Goal: Complete application form

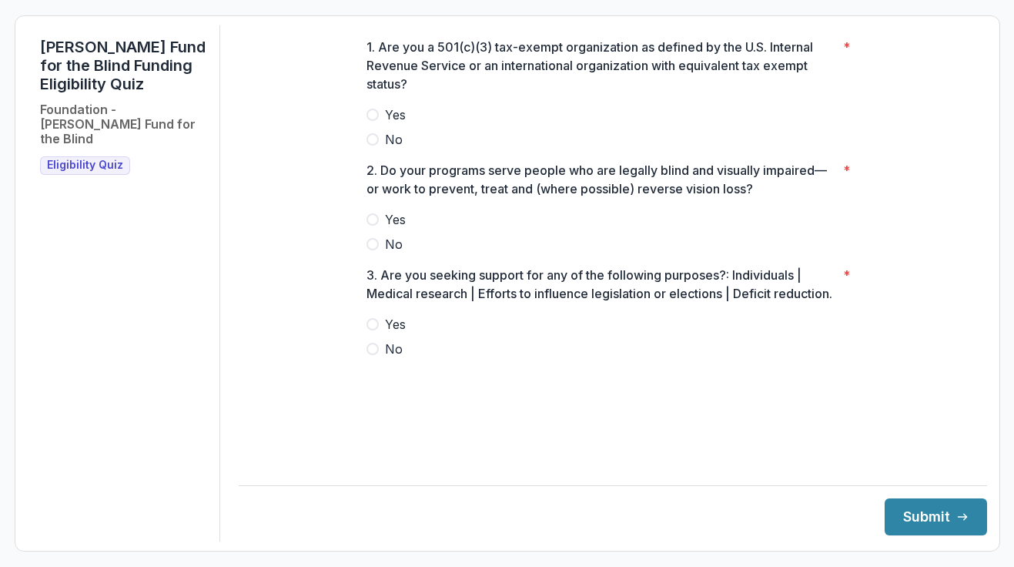
click at [374, 146] on span at bounding box center [373, 139] width 12 height 12
click at [373, 121] on span at bounding box center [373, 115] width 12 height 12
click at [374, 226] on span at bounding box center [373, 219] width 12 height 12
click at [370, 355] on span at bounding box center [373, 349] width 12 height 12
click at [923, 516] on button "Submit" at bounding box center [936, 516] width 102 height 37
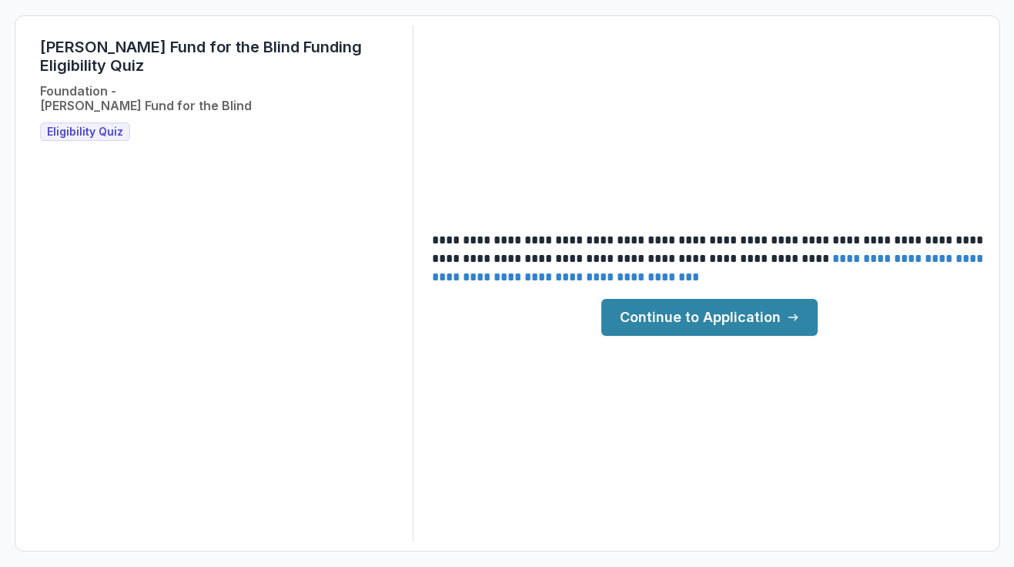
click at [708, 331] on link "Continue to Application" at bounding box center [710, 317] width 216 height 37
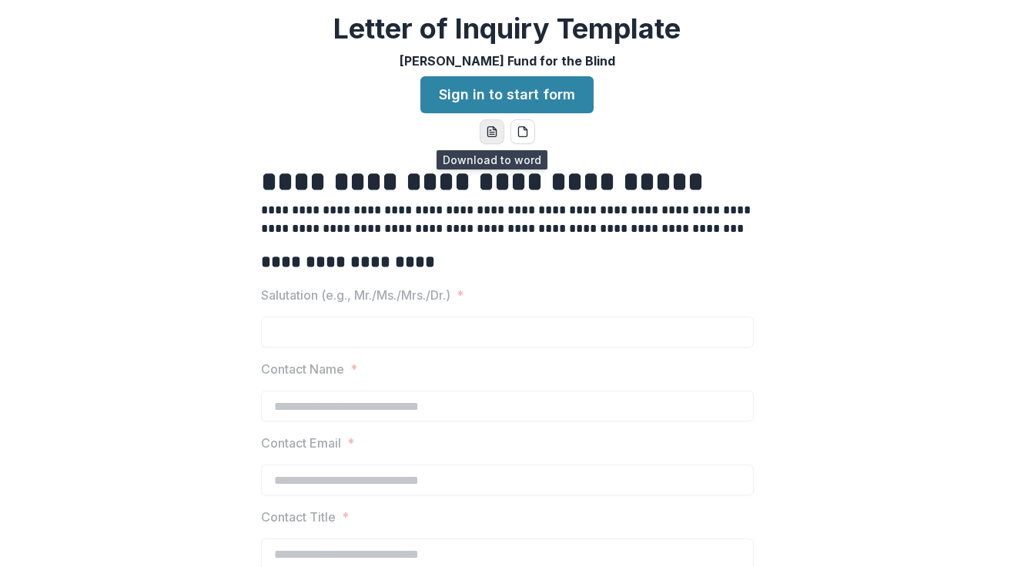
click at [491, 136] on icon "word-download" at bounding box center [492, 132] width 12 height 12
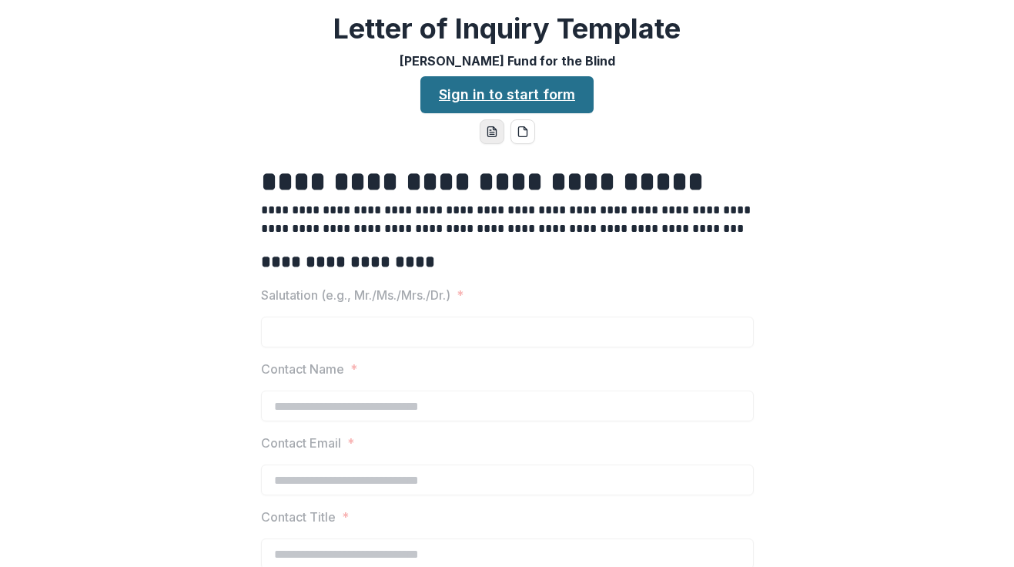
click at [527, 91] on link "Sign in to start form" at bounding box center [507, 94] width 173 height 37
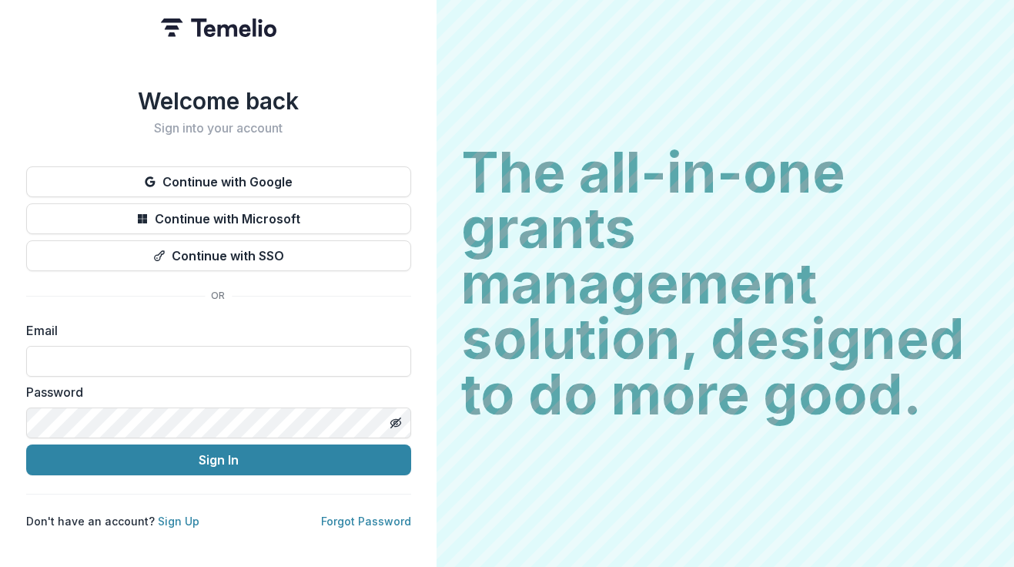
click at [356, 92] on h1 "Welcome back" at bounding box center [218, 101] width 385 height 28
